Goal: Information Seeking & Learning: Learn about a topic

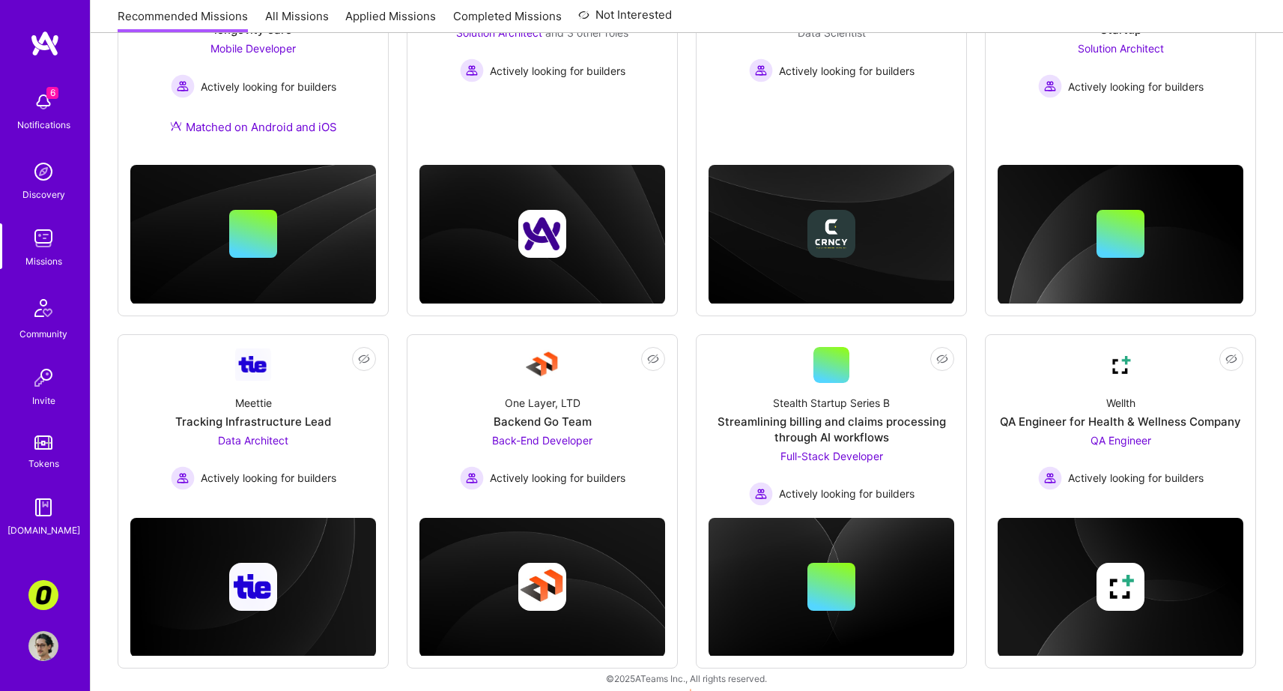
scroll to position [339, 0]
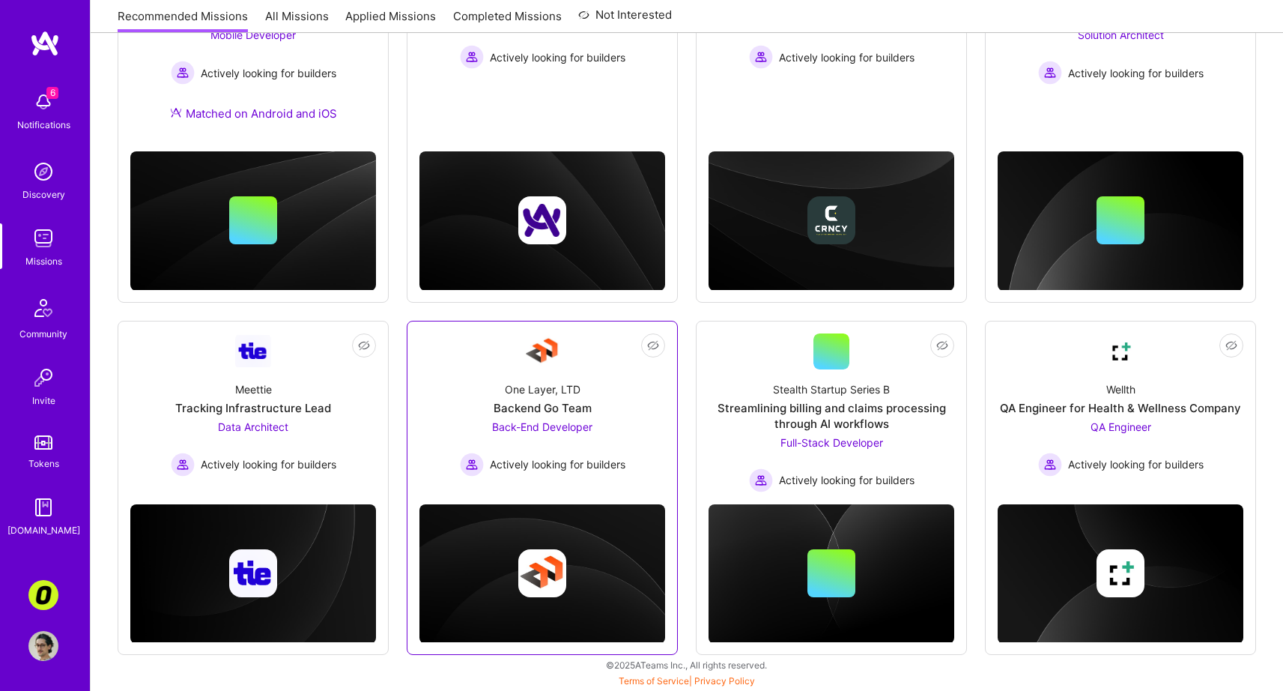
click at [635, 428] on div "One Layer, LTD Backend Go Team Back-End Developer Actively looking for builders" at bounding box center [542, 422] width 246 height 107
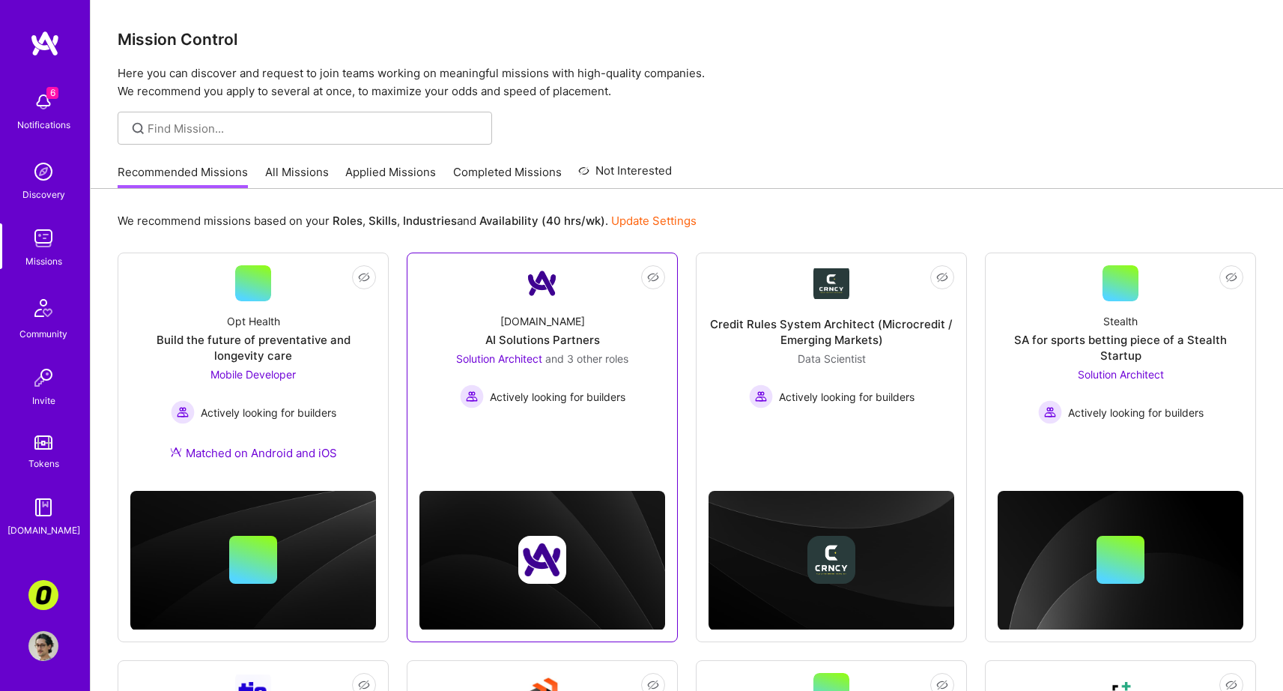
click at [604, 455] on div at bounding box center [542, 541] width 246 height 176
click at [641, 335] on div "[DOMAIN_NAME] AI Solutions Partners Solution Architect and 3 other roles Active…" at bounding box center [542, 354] width 246 height 107
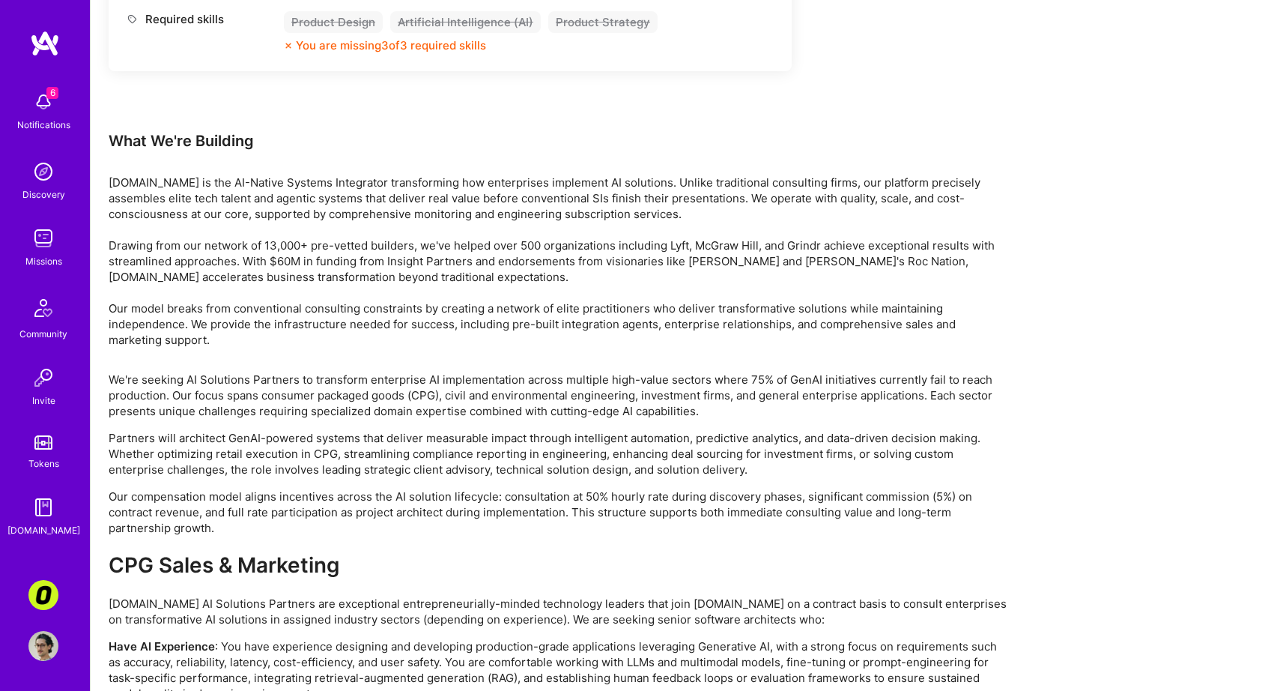
scroll to position [2428, 0]
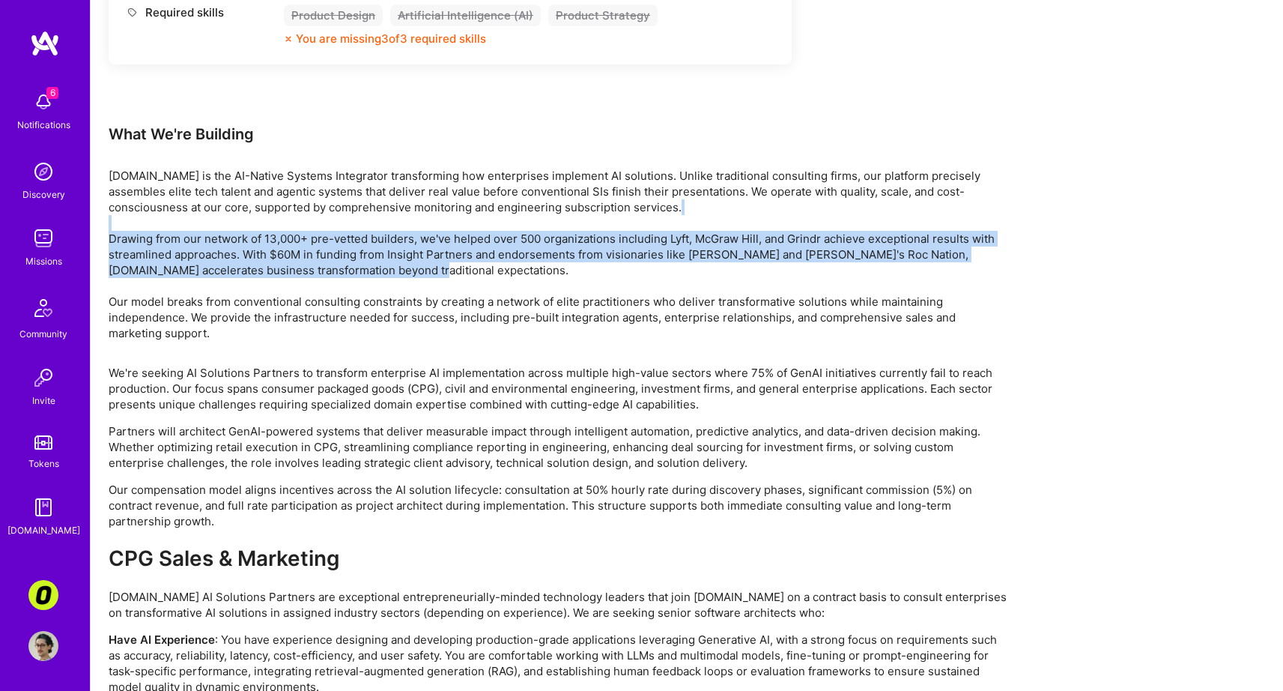
drag, startPoint x: 374, startPoint y: 231, endPoint x: 395, endPoint y: 291, distance: 62.8
click at [390, 279] on p "[DOMAIN_NAME] is the AI-Native Systems Integrator transforming how enterprises …" at bounding box center [558, 254] width 899 height 173
